Goal: Task Accomplishment & Management: Manage account settings

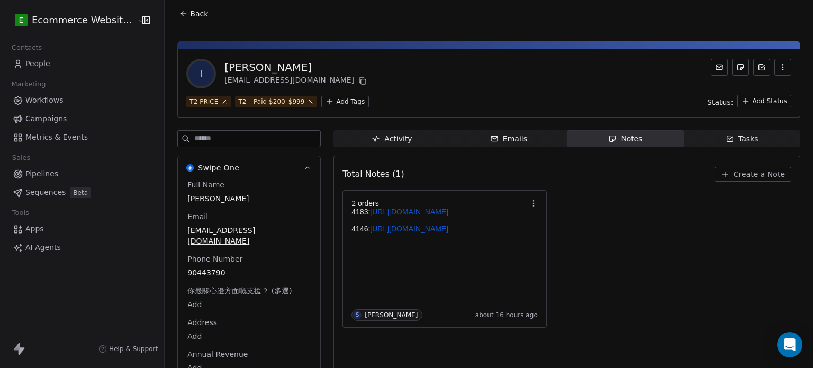
click at [181, 11] on icon at bounding box center [183, 14] width 8 height 8
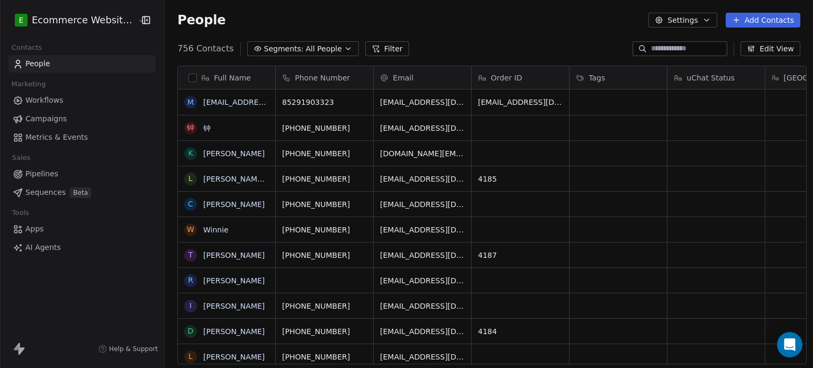
scroll to position [315, 646]
click at [679, 53] on input at bounding box center [688, 48] width 74 height 11
paste input "**********"
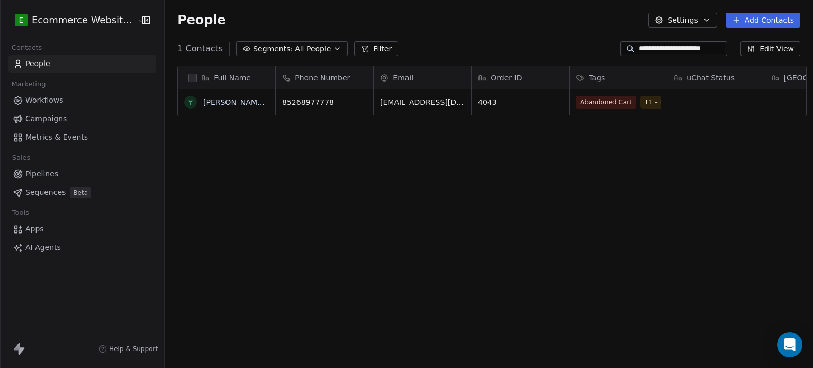
type input "**********"
click at [233, 100] on link "[PERSON_NAME] [PERSON_NAME]" at bounding box center [265, 102] width 125 height 8
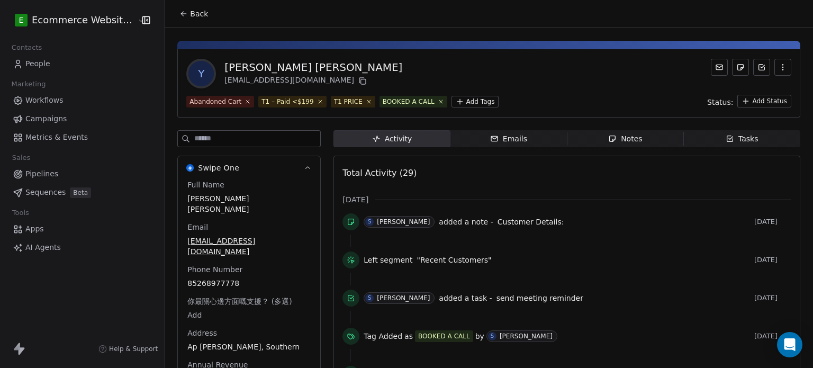
click at [693, 142] on span "Tasks Tasks" at bounding box center [742, 138] width 116 height 17
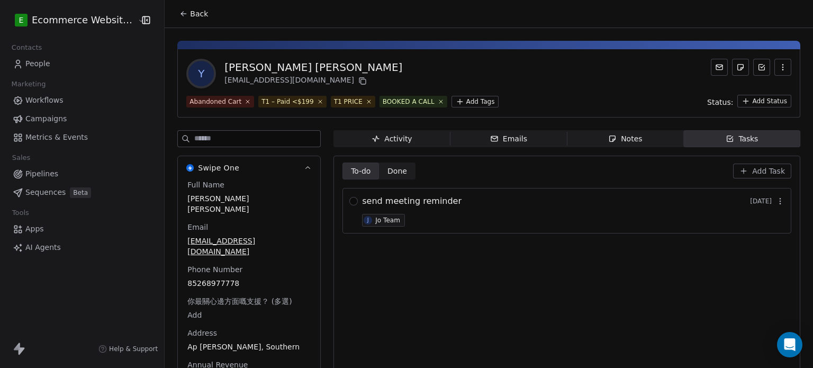
click at [777, 200] on button "button" at bounding box center [780, 201] width 15 height 15
click at [769, 220] on button "Edit" at bounding box center [767, 223] width 71 height 17
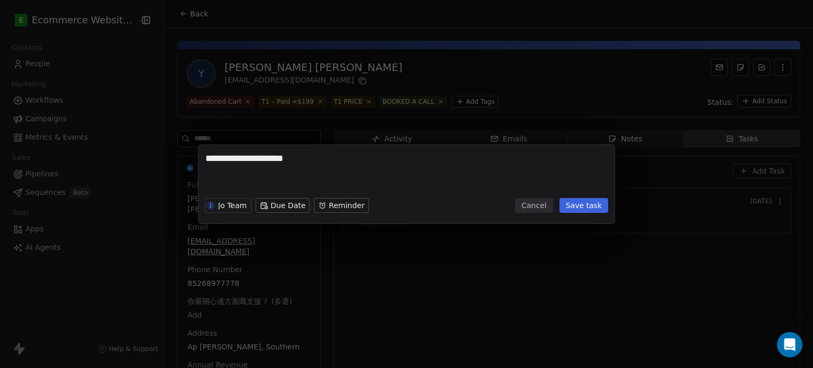
click at [538, 209] on button "Cancel" at bounding box center [534, 205] width 38 height 15
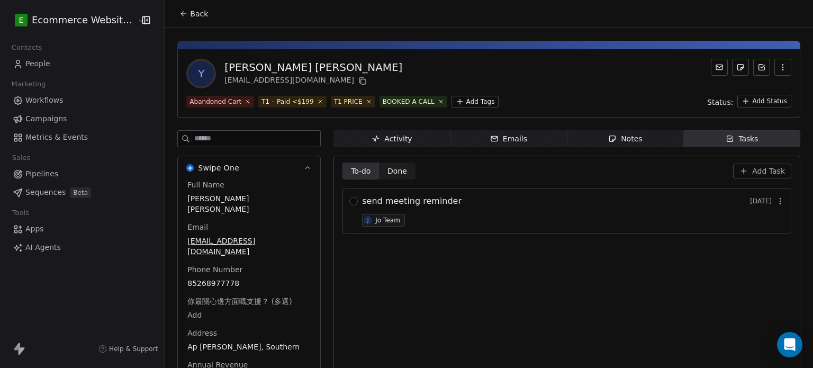
click at [776, 201] on icon "button" at bounding box center [780, 201] width 8 height 8
click at [764, 238] on span "Delete" at bounding box center [763, 243] width 24 height 11
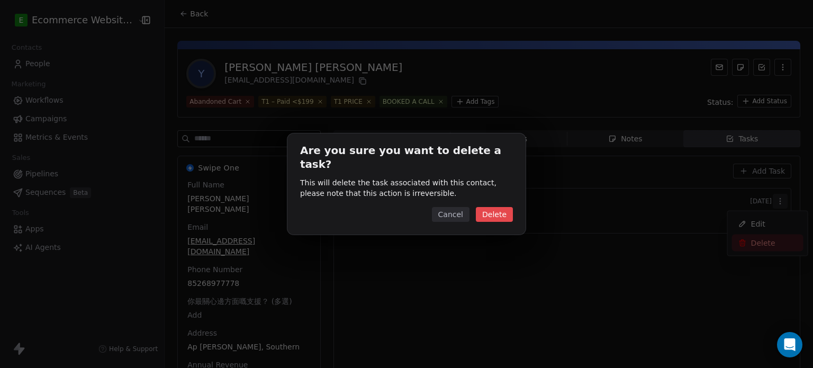
click at [495, 208] on button "Delete" at bounding box center [494, 214] width 37 height 15
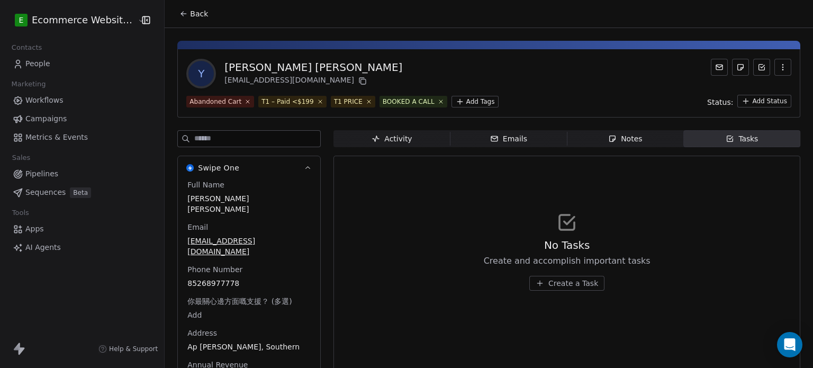
click at [549, 286] on span "Create a Task" at bounding box center [573, 283] width 50 height 11
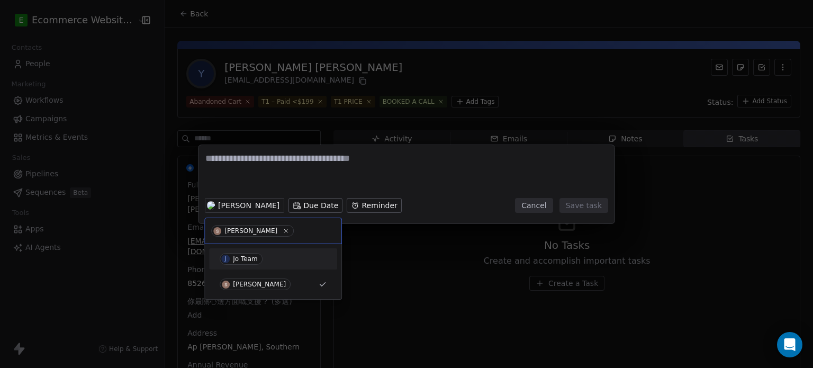
click at [269, 255] on div "J Jo Team" at bounding box center [273, 259] width 107 height 12
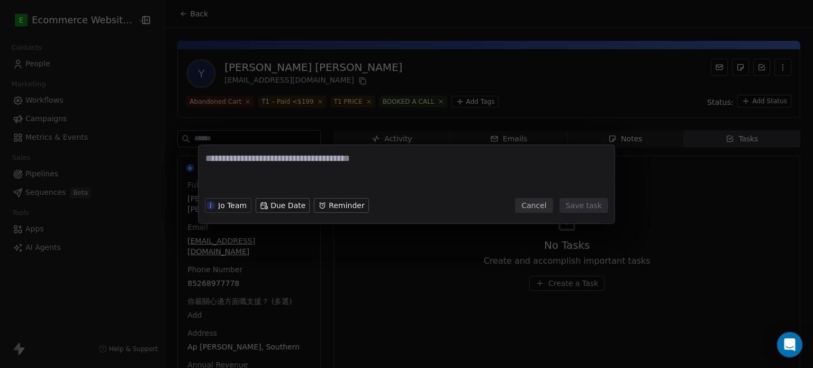
click at [247, 158] on textarea at bounding box center [406, 172] width 402 height 41
type textarea "**********"
click at [580, 207] on button "Save task" at bounding box center [584, 205] width 49 height 15
